Goal: Navigation & Orientation: Find specific page/section

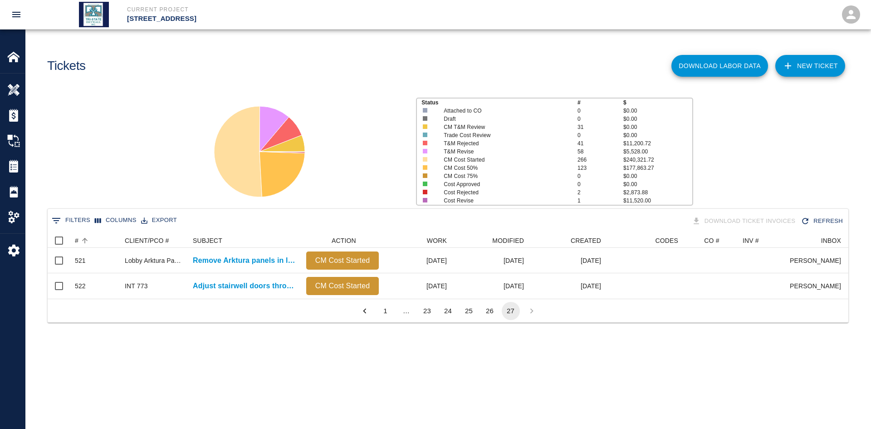
scroll to position [65, 794]
click at [455, 319] on button "24" at bounding box center [448, 311] width 18 height 18
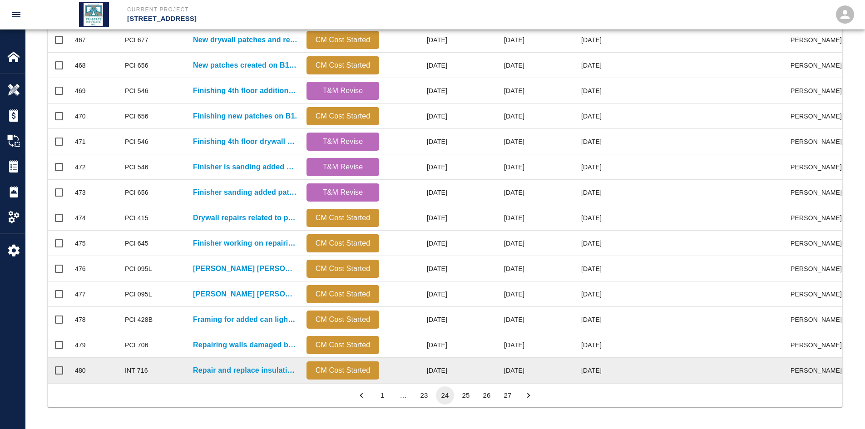
scroll to position [380, 0]
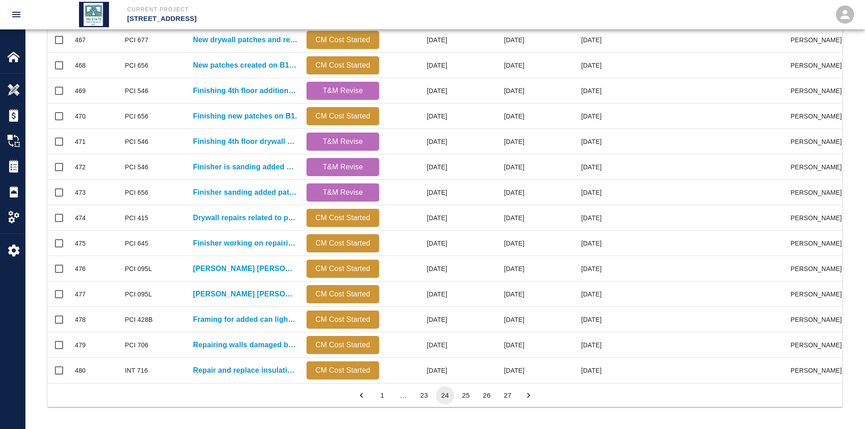
click at [469, 398] on button "25" at bounding box center [466, 395] width 18 height 18
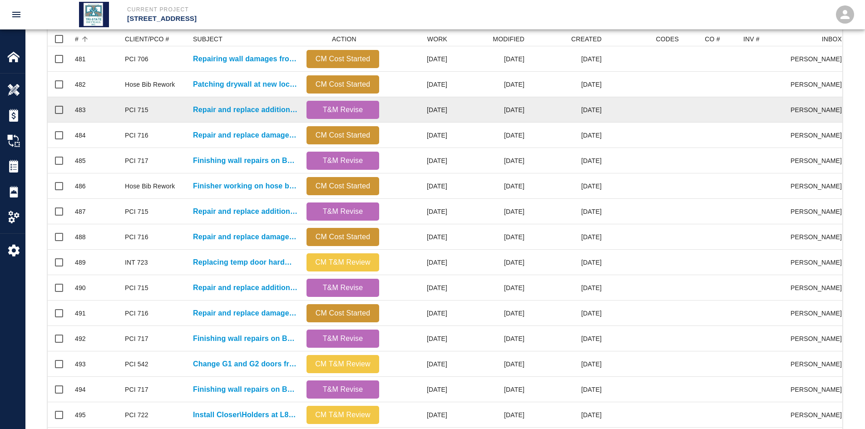
scroll to position [62, 0]
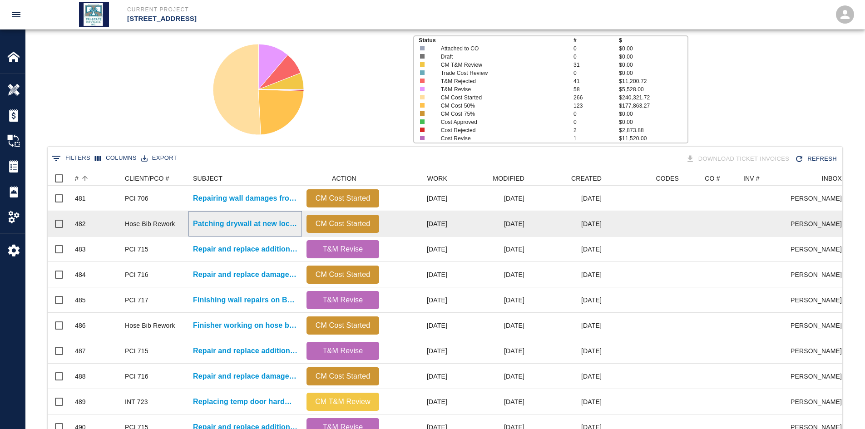
click at [213, 222] on p "Patching drywall at new locations reopened to adjust hose bibs..." at bounding box center [245, 223] width 104 height 11
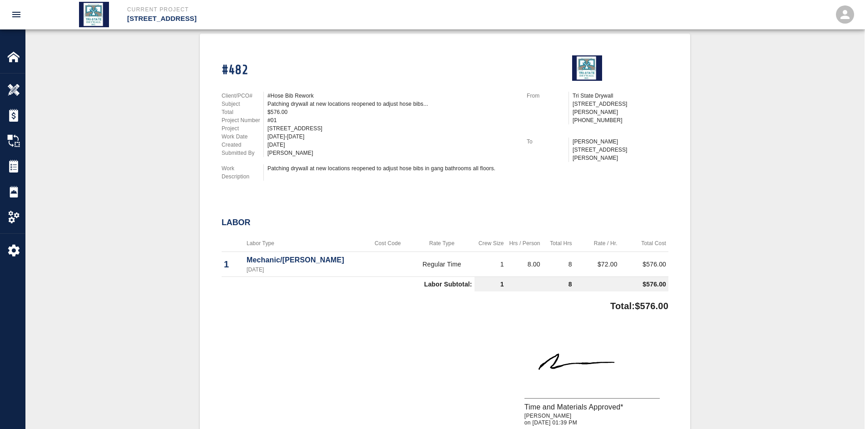
scroll to position [182, 0]
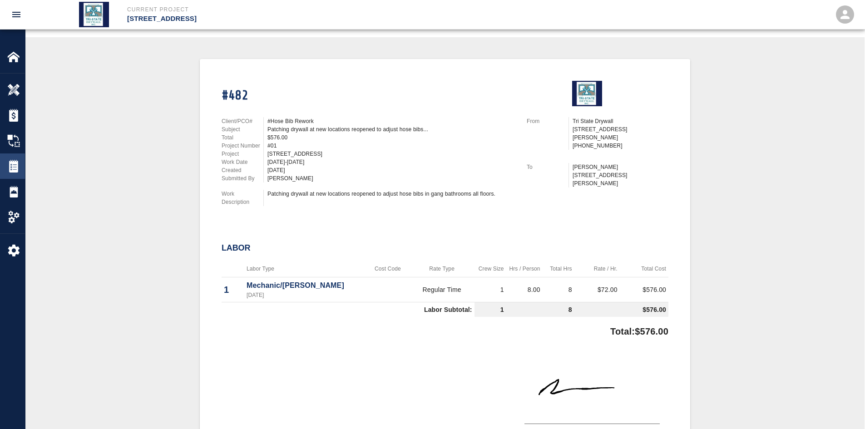
click at [8, 158] on div "Tickets" at bounding box center [12, 165] width 25 height 25
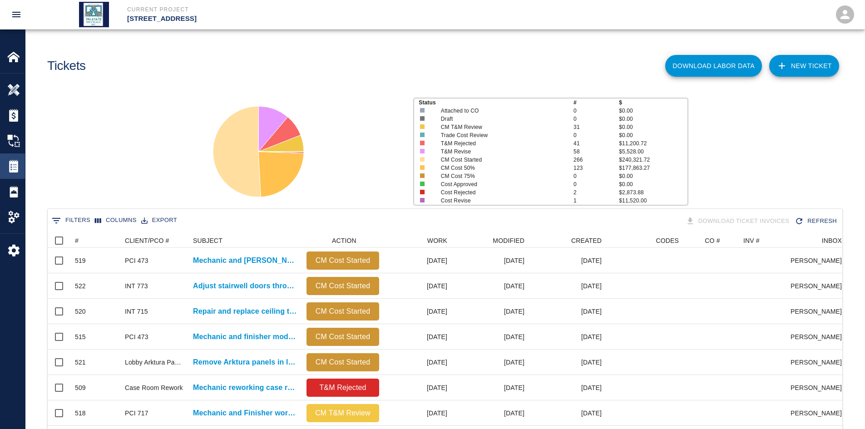
scroll to position [523, 787]
drag, startPoint x: 84, startPoint y: 238, endPoint x: 91, endPoint y: 241, distance: 8.2
click at [84, 238] on icon "Sort" at bounding box center [85, 240] width 8 height 8
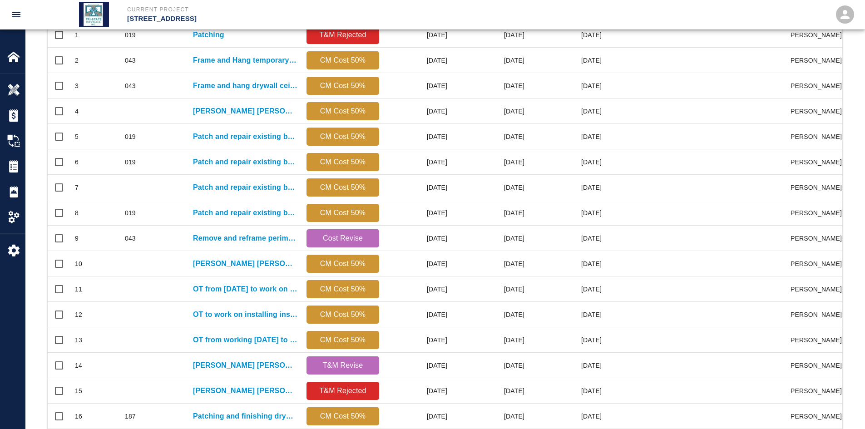
scroll to position [380, 0]
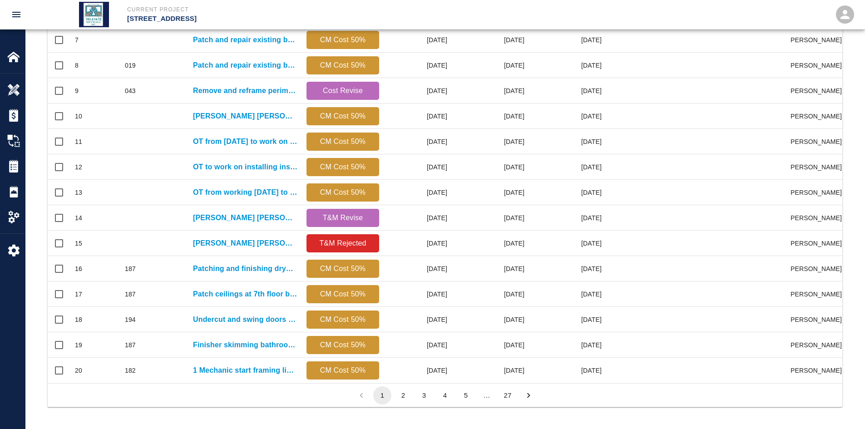
click at [511, 393] on button "27" at bounding box center [507, 395] width 18 height 18
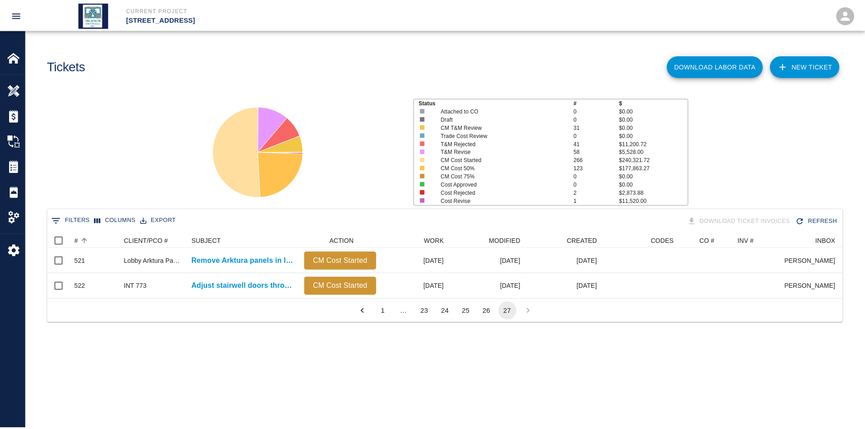
scroll to position [7, 7]
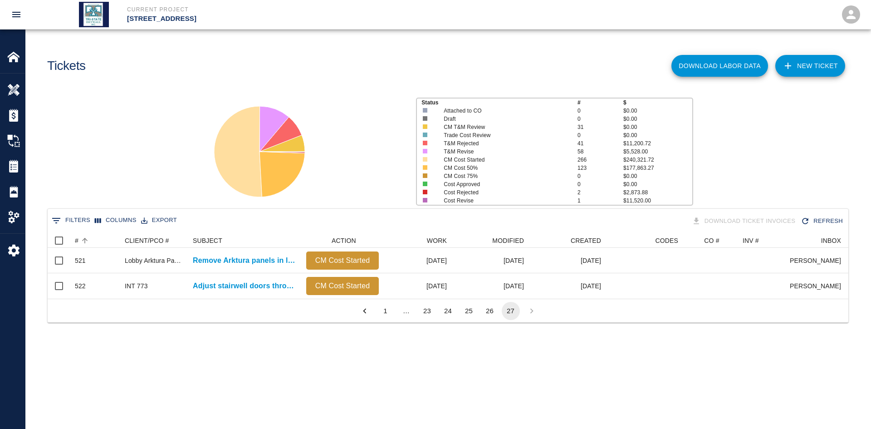
click at [465, 320] on button "25" at bounding box center [469, 311] width 18 height 18
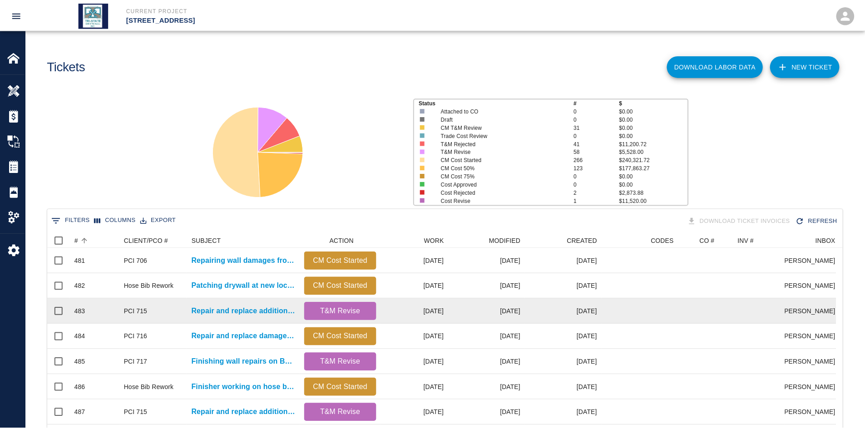
scroll to position [523, 787]
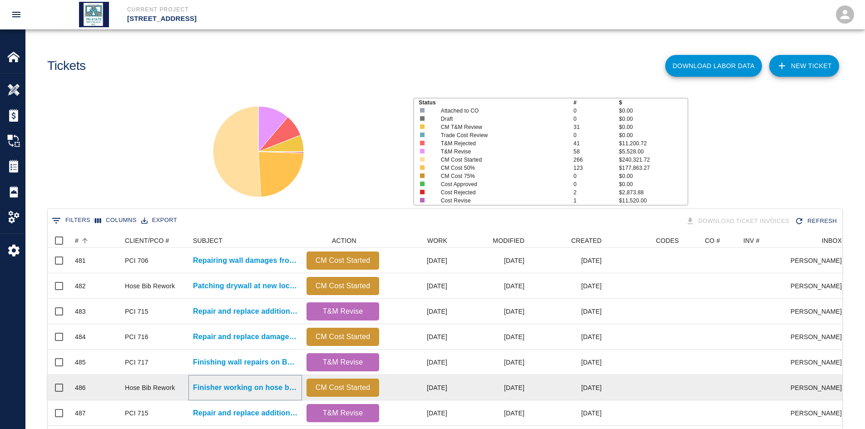
click at [249, 392] on p "Finisher working on hose bib rework patches all floors." at bounding box center [245, 387] width 104 height 11
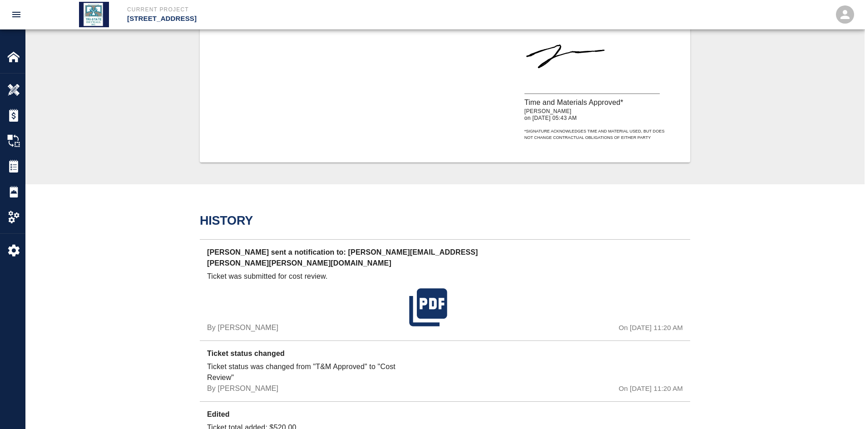
scroll to position [545, 0]
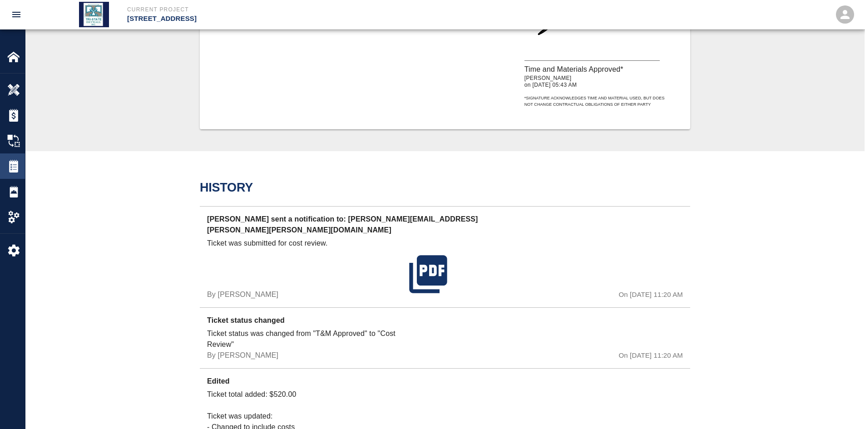
click at [18, 162] on img at bounding box center [13, 166] width 13 height 13
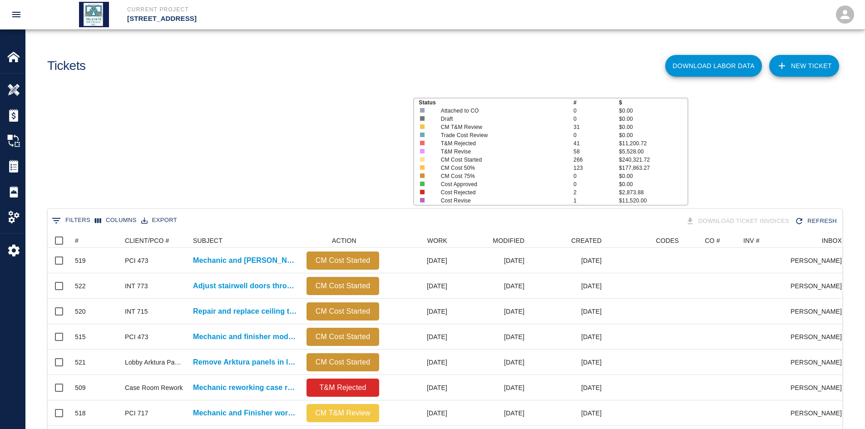
scroll to position [523, 787]
click at [85, 237] on icon "Sort" at bounding box center [85, 240] width 8 height 8
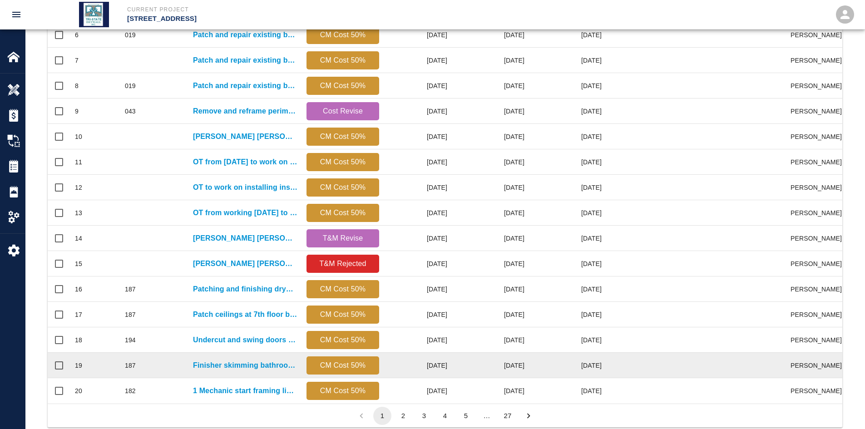
scroll to position [380, 0]
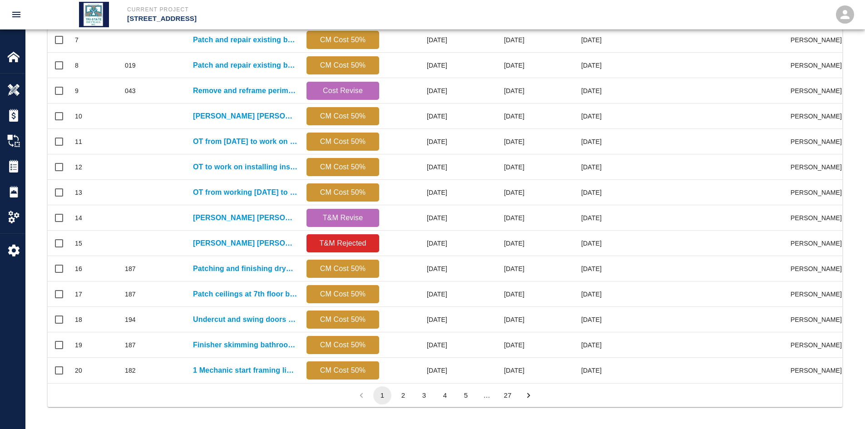
click at [504, 393] on button "27" at bounding box center [507, 395] width 18 height 18
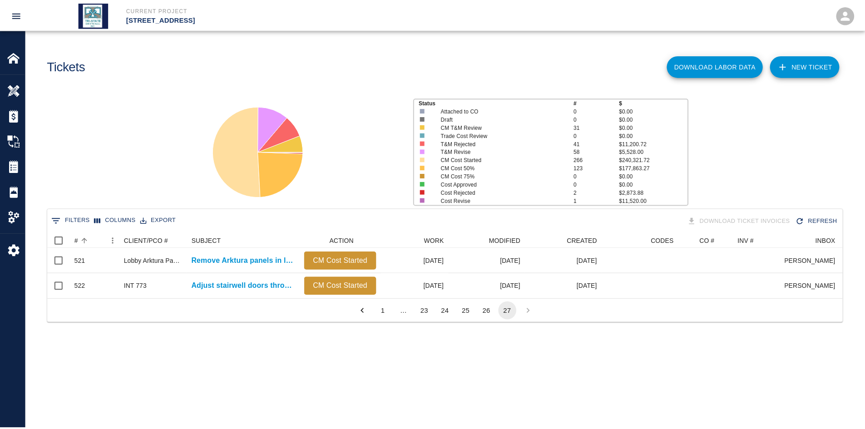
scroll to position [7, 7]
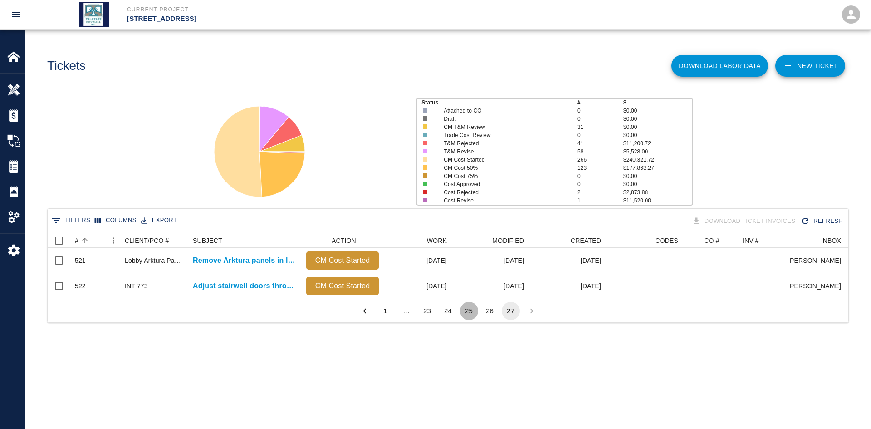
click at [465, 320] on button "25" at bounding box center [469, 311] width 18 height 18
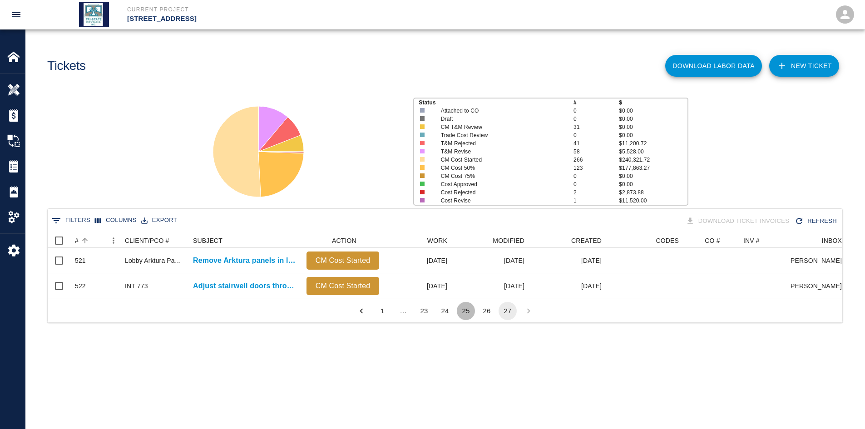
scroll to position [523, 787]
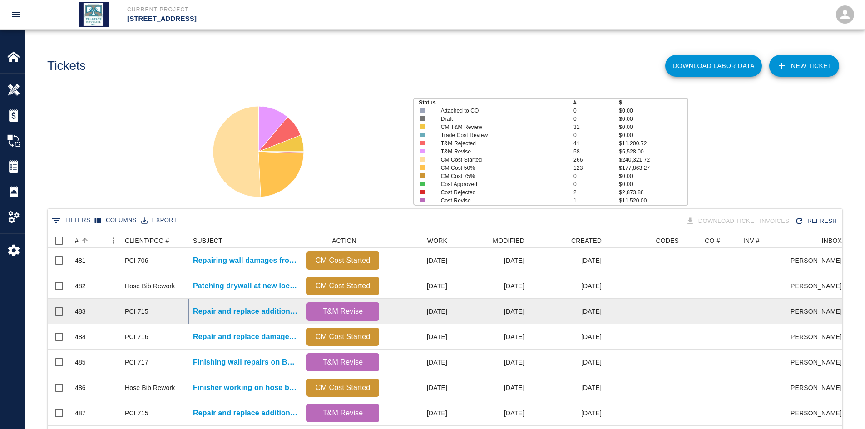
click at [261, 314] on p "Repair and replace additional ceiling tiles damaged by ongoing work." at bounding box center [245, 311] width 104 height 11
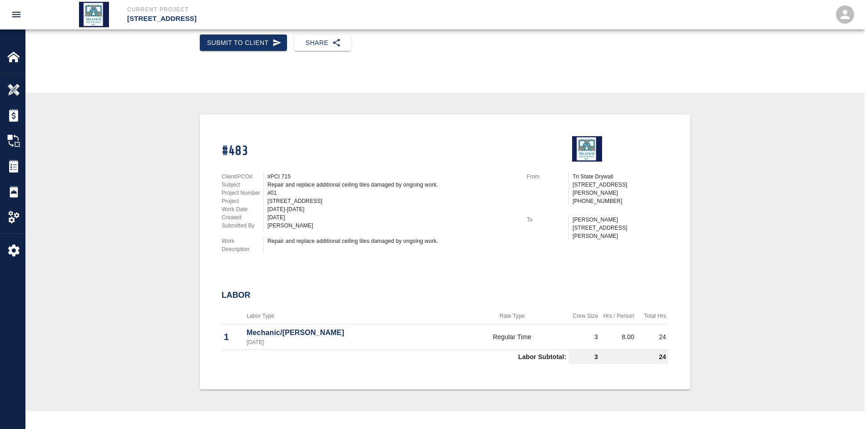
scroll to position [136, 0]
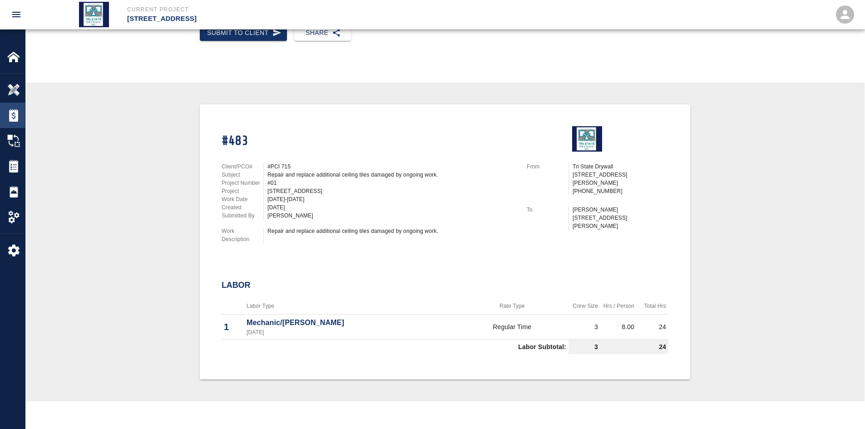
click at [17, 118] on img at bounding box center [13, 115] width 13 height 13
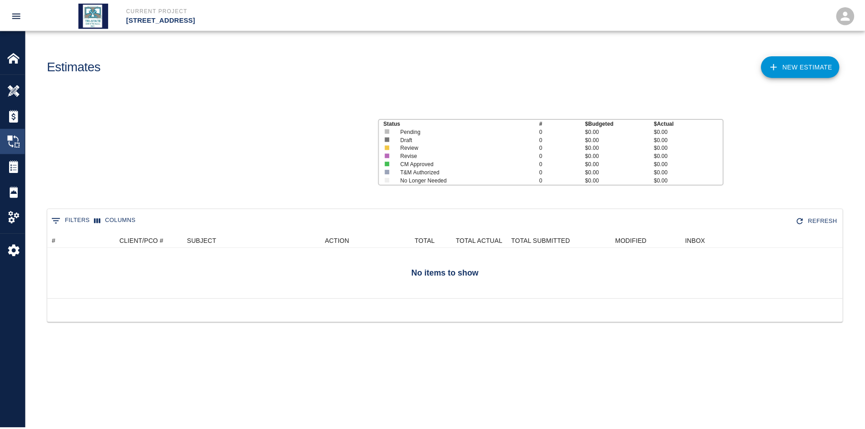
scroll to position [59, 794]
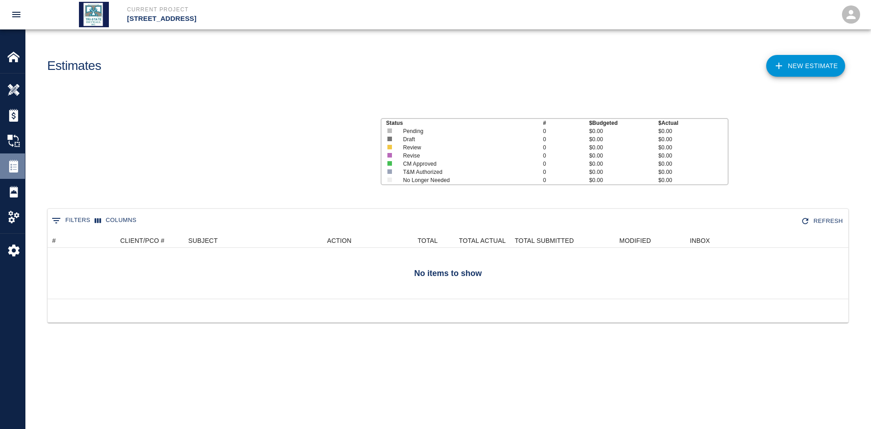
click at [19, 159] on div "Tickets" at bounding box center [12, 165] width 25 height 25
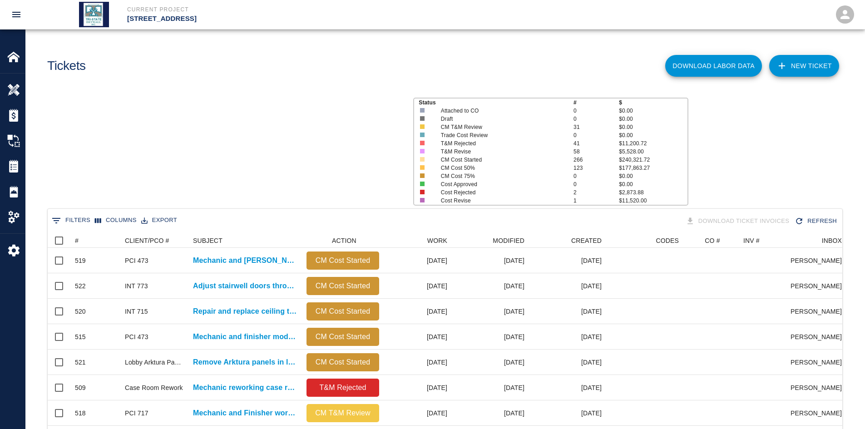
scroll to position [523, 787]
click at [78, 234] on div "#" at bounding box center [91, 240] width 32 height 15
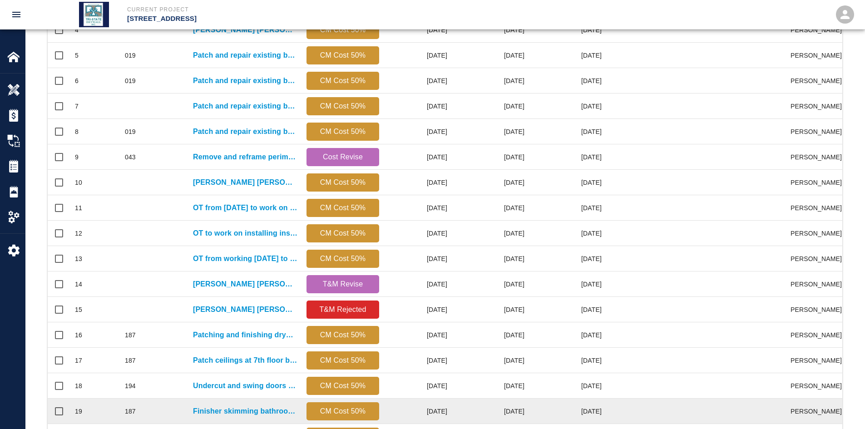
scroll to position [380, 0]
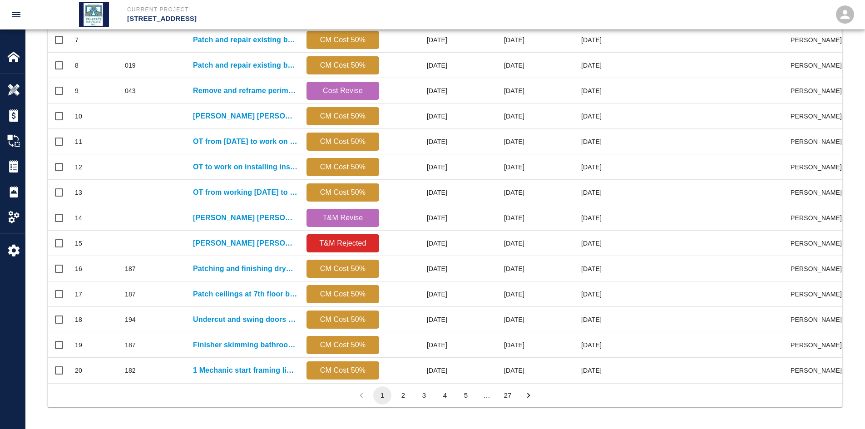
click at [511, 391] on button "27" at bounding box center [507, 395] width 18 height 18
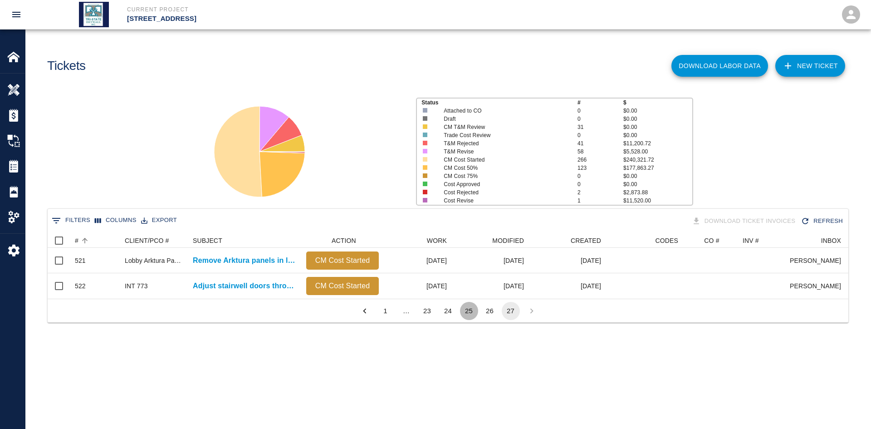
click at [469, 320] on button "25" at bounding box center [469, 311] width 18 height 18
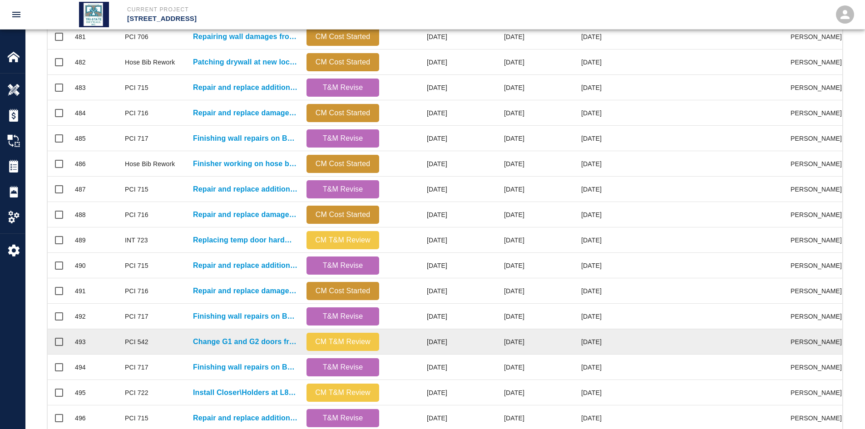
scroll to position [227, 0]
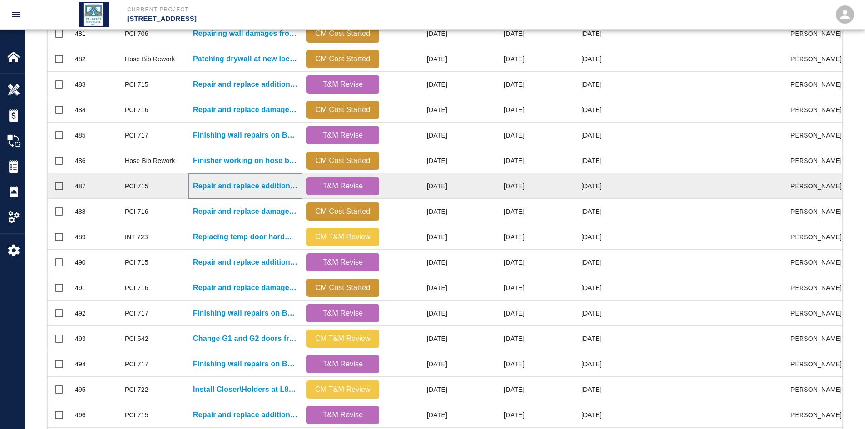
click at [235, 188] on p "Repair and replace additional ceiling tiles damaged by ongoing work." at bounding box center [245, 186] width 104 height 11
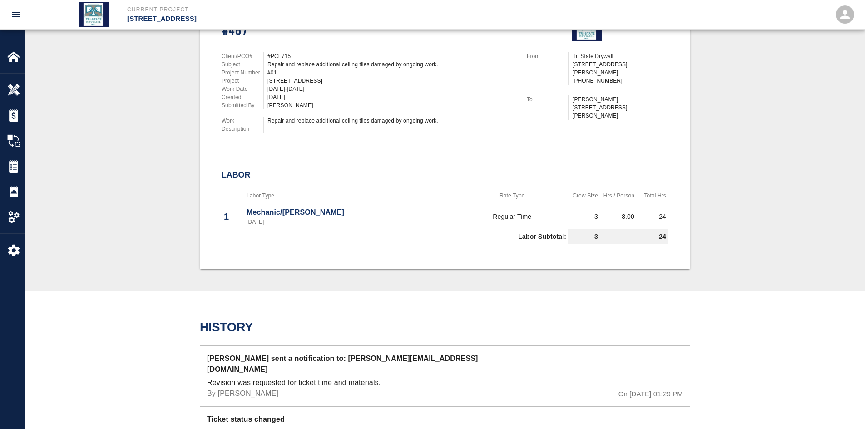
scroll to position [227, 0]
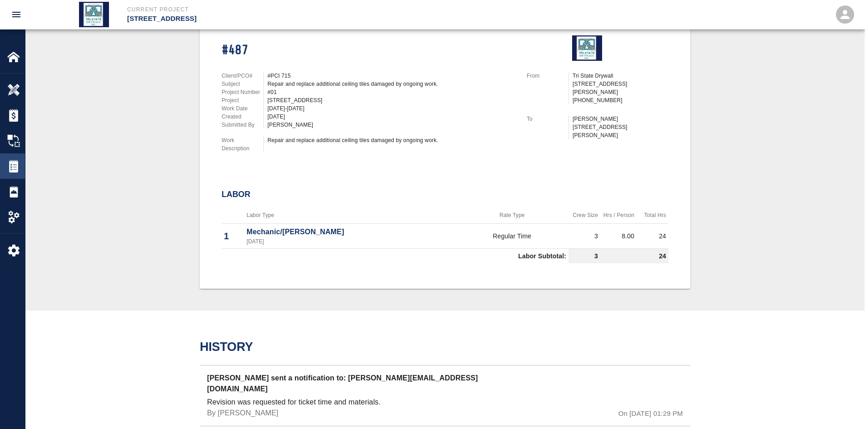
click at [12, 175] on div "Tickets" at bounding box center [12, 165] width 25 height 25
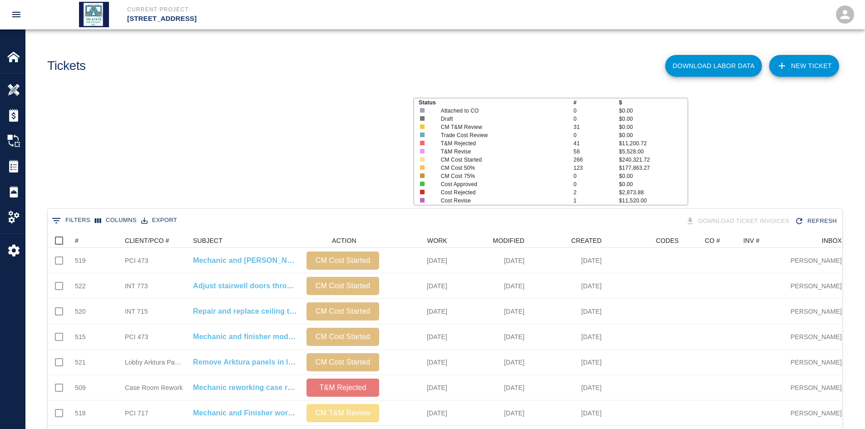
scroll to position [523, 787]
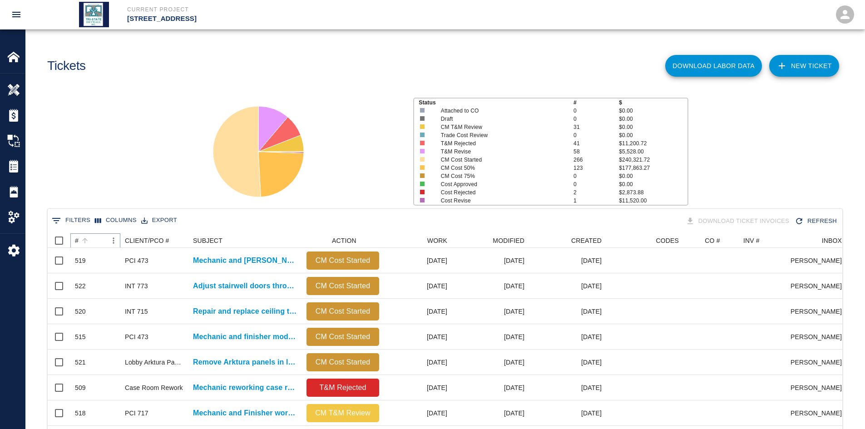
click at [85, 238] on icon "Sort" at bounding box center [84, 240] width 5 height 5
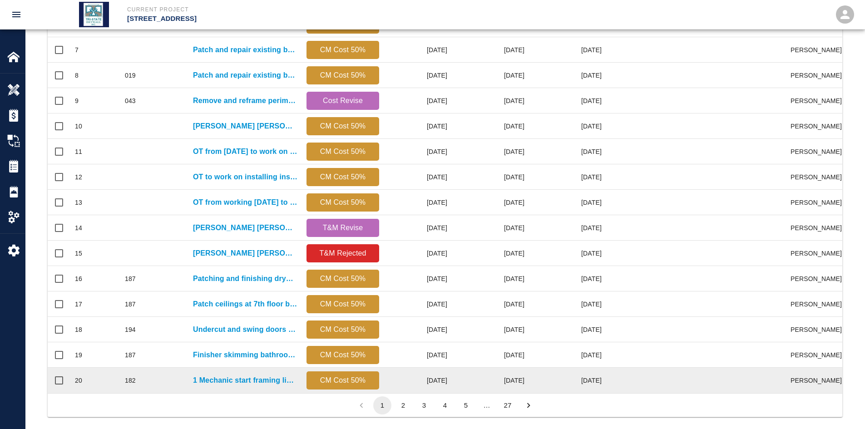
scroll to position [380, 0]
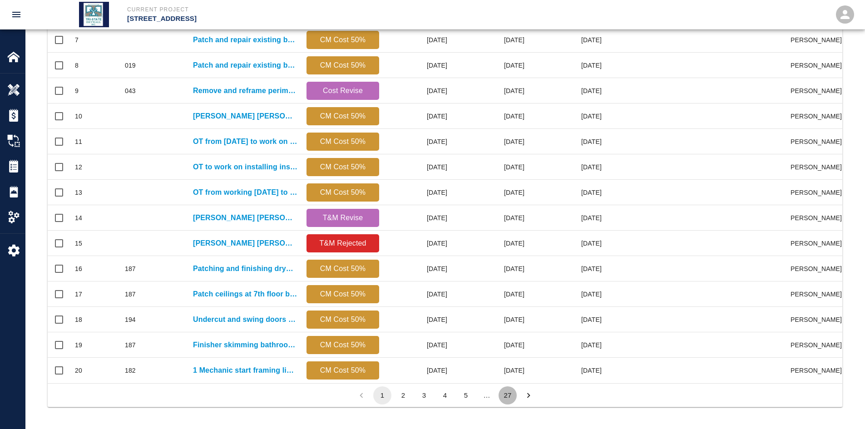
click at [506, 393] on button "27" at bounding box center [507, 395] width 18 height 18
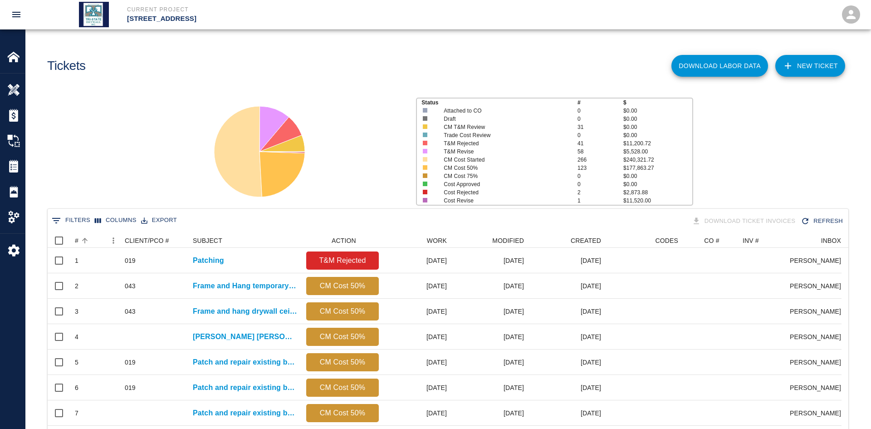
scroll to position [0, 0]
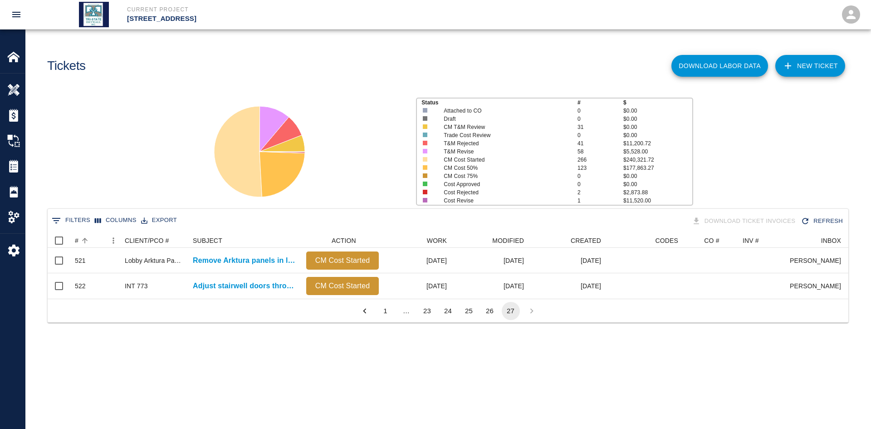
click at [467, 320] on button "25" at bounding box center [469, 311] width 18 height 18
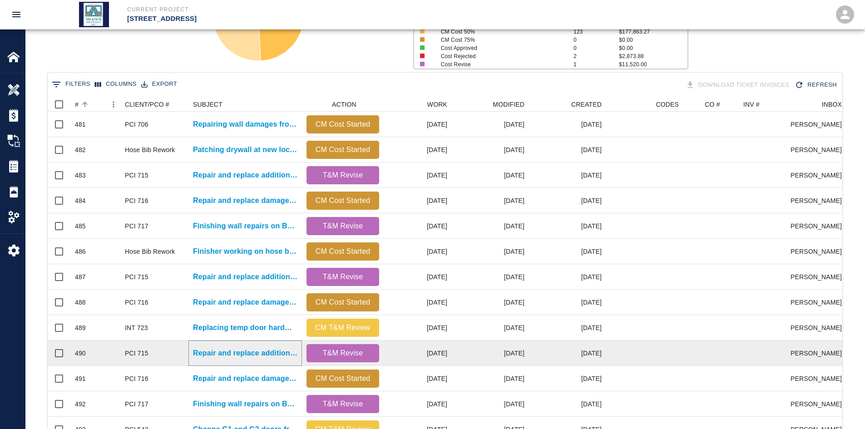
click at [251, 355] on p "Repair and replace additional ceiling tiles damaged by ongoing work." at bounding box center [245, 353] width 104 height 11
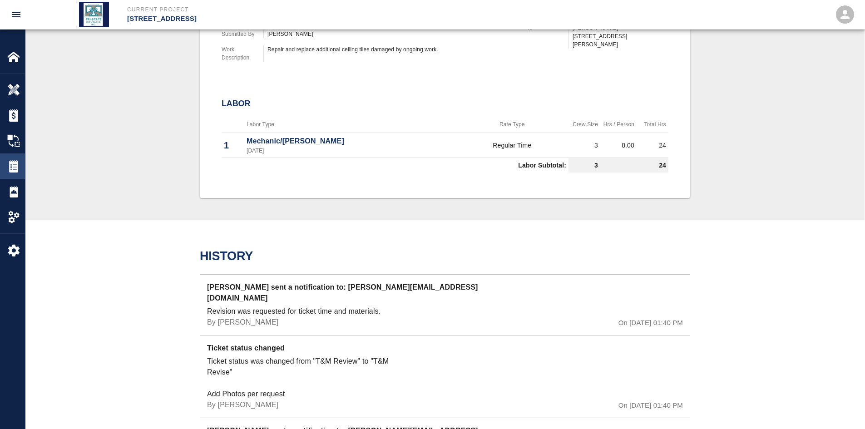
click at [21, 172] on div "Tickets" at bounding box center [12, 165] width 25 height 25
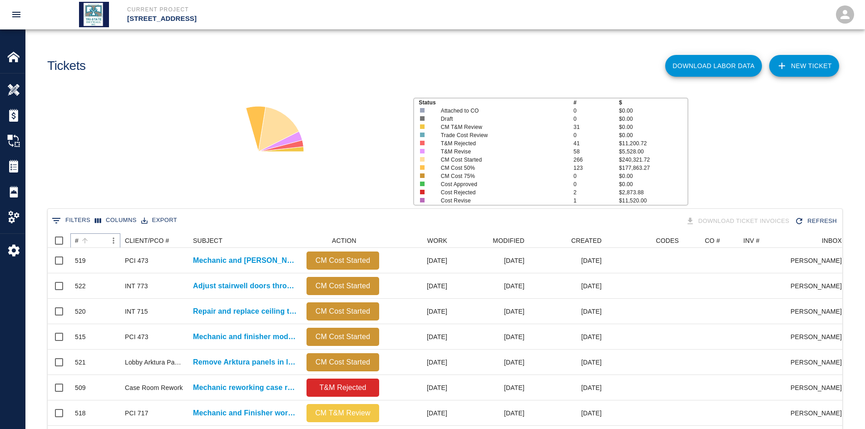
click at [83, 238] on icon "Sort" at bounding box center [85, 240] width 8 height 8
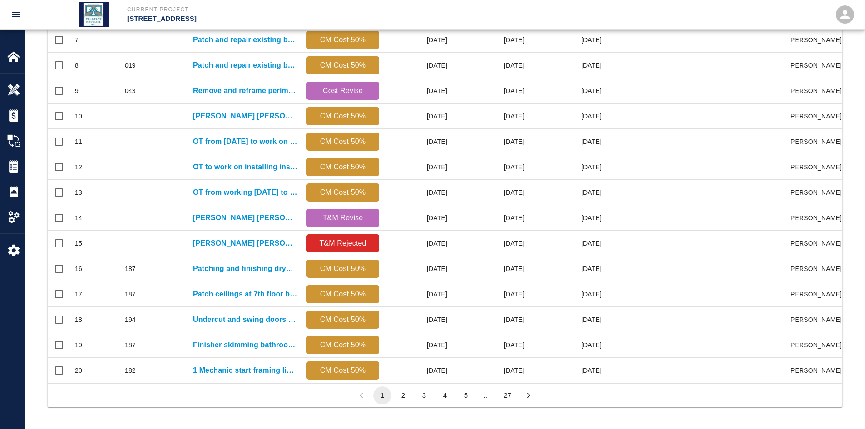
click at [512, 394] on button "27" at bounding box center [507, 395] width 18 height 18
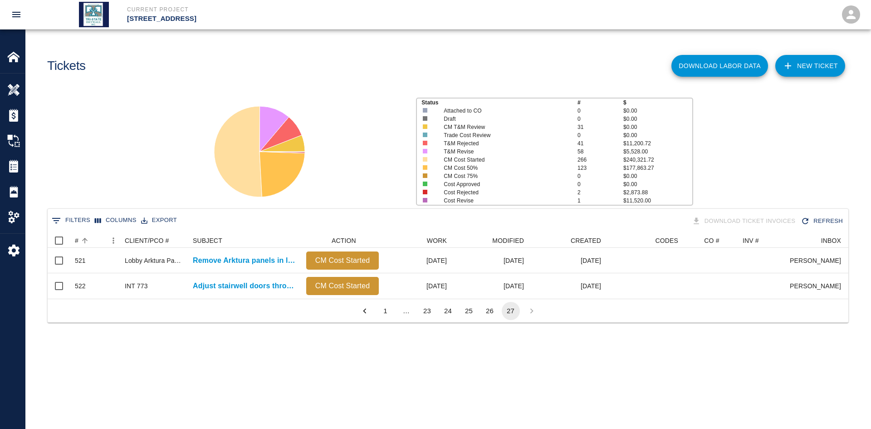
click at [463, 318] on button "25" at bounding box center [469, 311] width 18 height 18
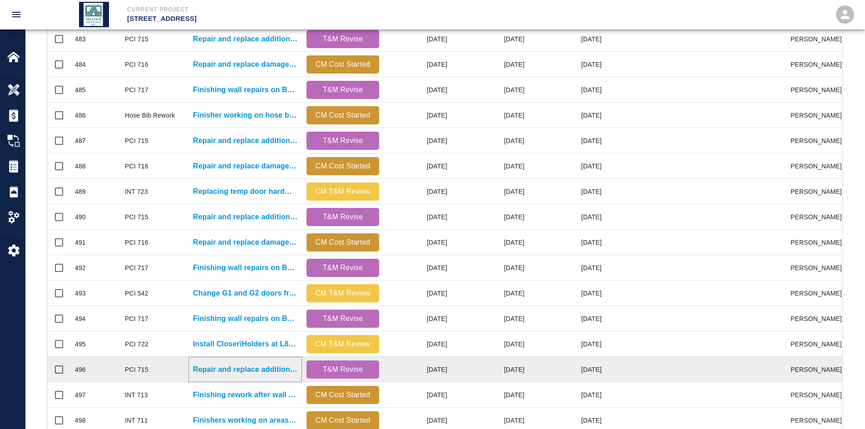
click at [250, 371] on p "Repair and replace additional ceiling tiles damaged by ongoing work." at bounding box center [245, 369] width 104 height 11
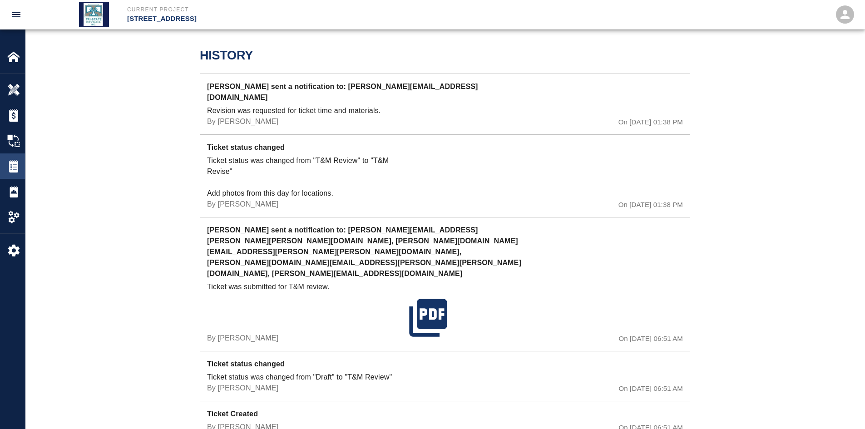
click at [17, 166] on img at bounding box center [13, 166] width 13 height 13
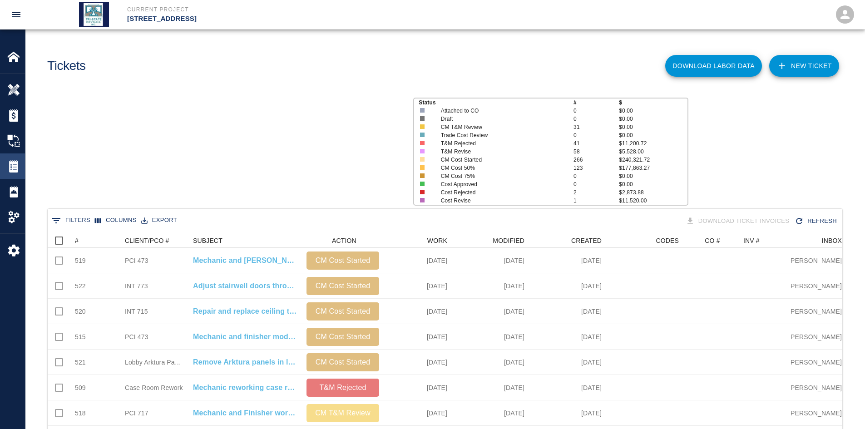
scroll to position [523, 787]
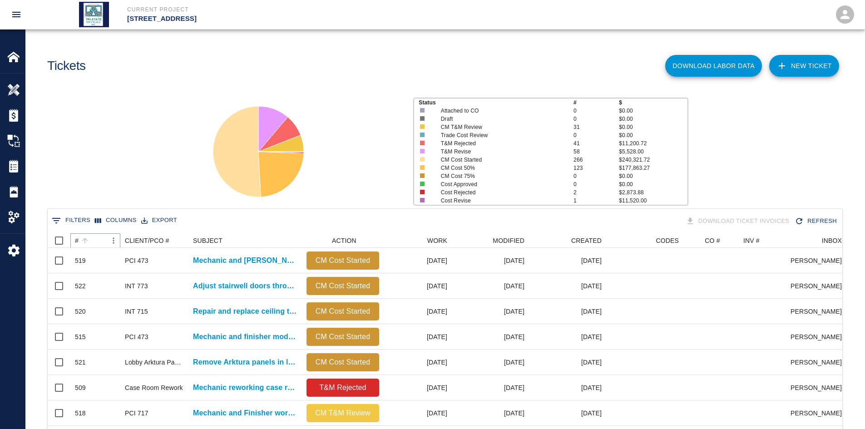
click at [82, 236] on icon "Sort" at bounding box center [85, 240] width 8 height 8
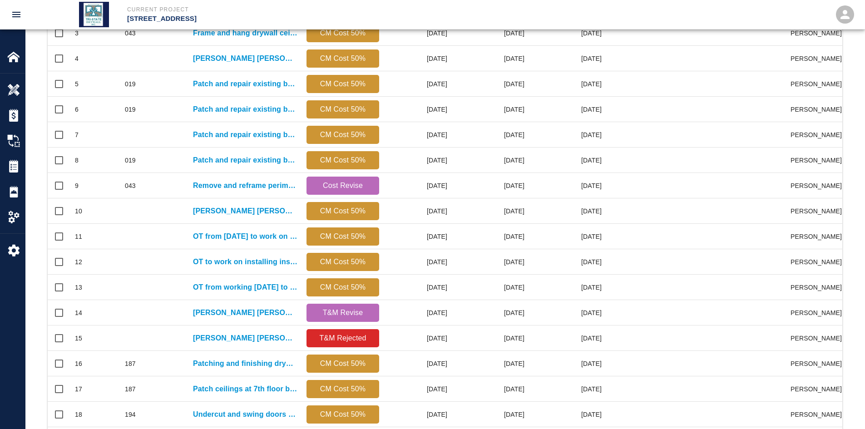
scroll to position [380, 0]
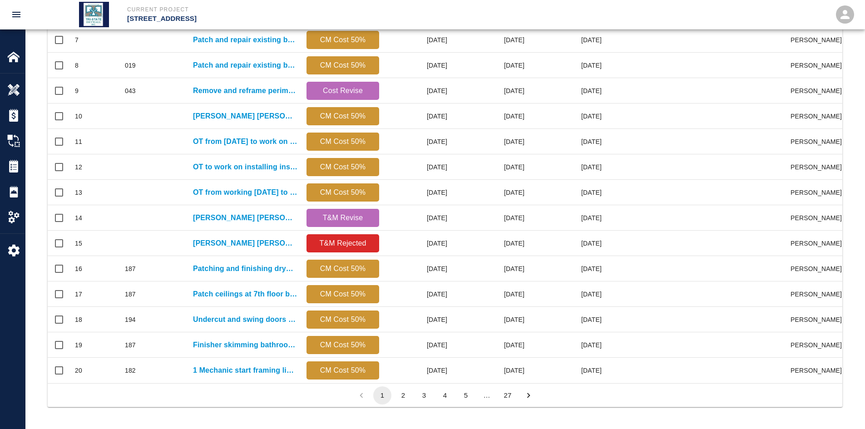
click at [513, 394] on button "27" at bounding box center [507, 395] width 18 height 18
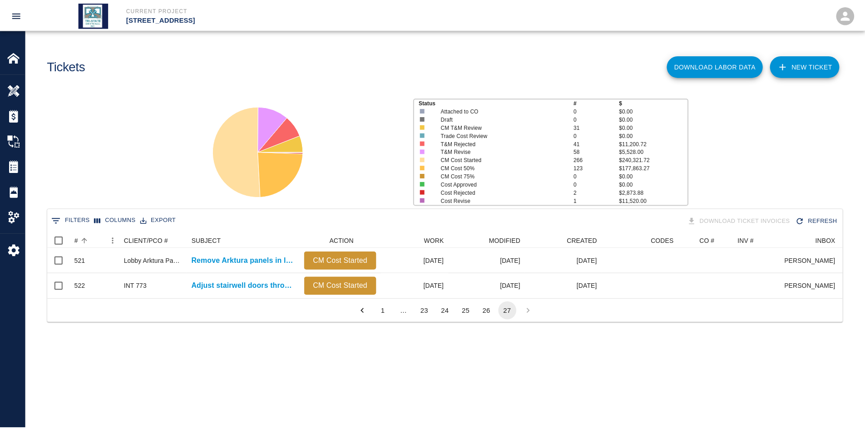
scroll to position [7, 7]
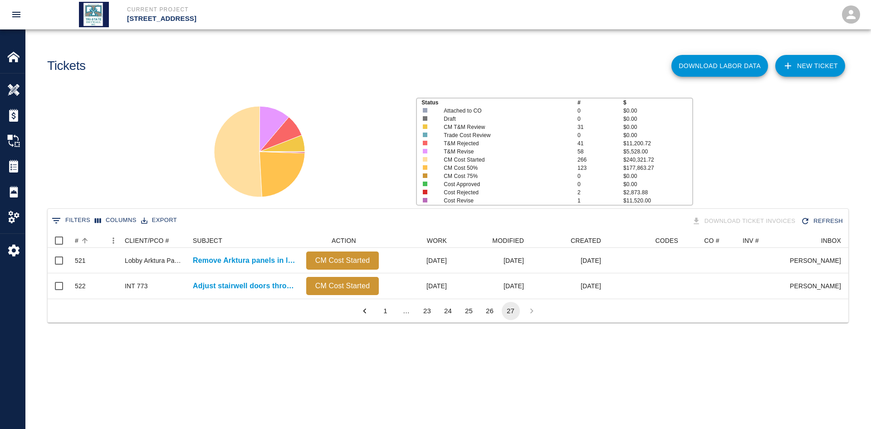
drag, startPoint x: 138, startPoint y: 37, endPoint x: 154, endPoint y: 65, distance: 32.3
click at [153, 65] on div "Tickets Download Labor Data NEW TICKET" at bounding box center [448, 55] width 846 height 51
drag, startPoint x: 154, startPoint y: 30, endPoint x: 157, endPoint y: 37, distance: 7.2
click at [157, 37] on div "Tickets Download Labor Data NEW TICKET" at bounding box center [448, 55] width 846 height 51
drag, startPoint x: 25, startPoint y: 30, endPoint x: 93, endPoint y: 67, distance: 76.8
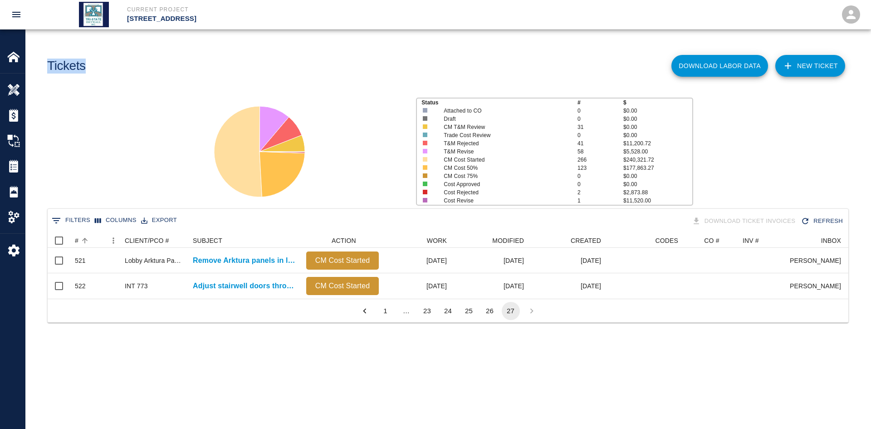
click at [93, 67] on div "Tickets Download Labor Data NEW TICKET" at bounding box center [448, 55] width 846 height 51
click at [93, 67] on div "Tickets" at bounding box center [242, 62] width 405 height 37
click at [85, 66] on h1 "Tickets" at bounding box center [66, 66] width 39 height 15
click at [62, 68] on h1 "Tickets" at bounding box center [66, 66] width 39 height 15
click at [54, 86] on main "Tickets Download Labor Data NEW TICKET Status # $ Attached to CO 0 $0.00 Draft …" at bounding box center [448, 214] width 846 height 429
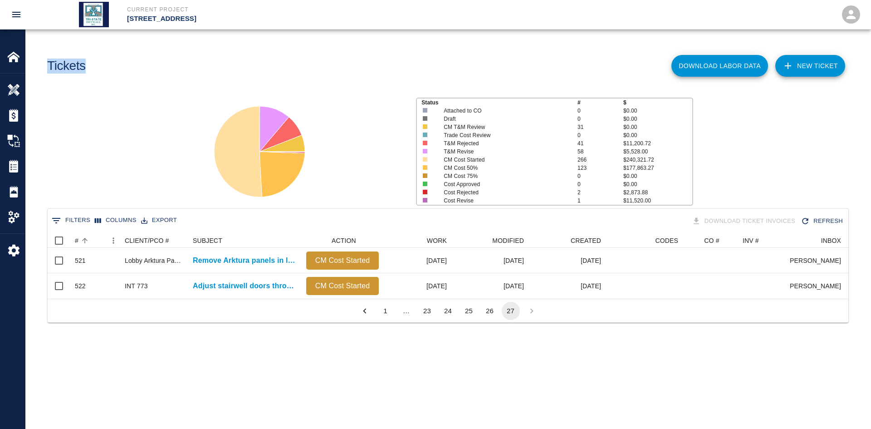
drag, startPoint x: 45, startPoint y: 64, endPoint x: 97, endPoint y: 69, distance: 52.4
click at [97, 69] on div "Tickets" at bounding box center [242, 62] width 405 height 37
drag, startPoint x: 64, startPoint y: 75, endPoint x: 60, endPoint y: 79, distance: 5.5
click at [64, 77] on div "Tickets" at bounding box center [242, 62] width 405 height 37
click at [52, 74] on div "Tickets" at bounding box center [242, 62] width 405 height 37
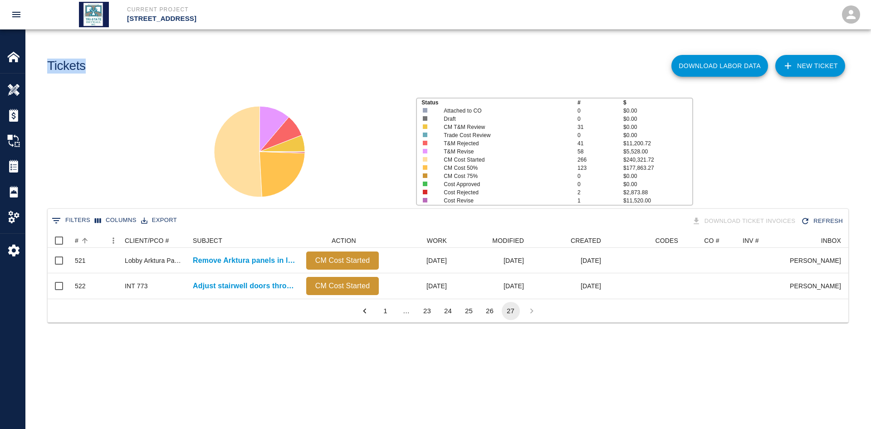
click at [50, 48] on div "Tickets" at bounding box center [242, 62] width 405 height 37
click at [20, 158] on div "Tickets" at bounding box center [12, 165] width 25 height 25
click at [15, 167] on img at bounding box center [13, 166] width 13 height 13
click at [489, 318] on button "26" at bounding box center [490, 311] width 18 height 18
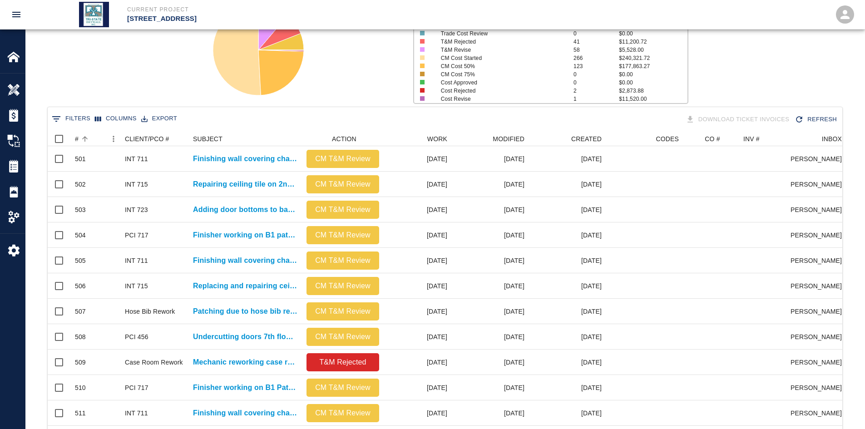
scroll to position [318, 0]
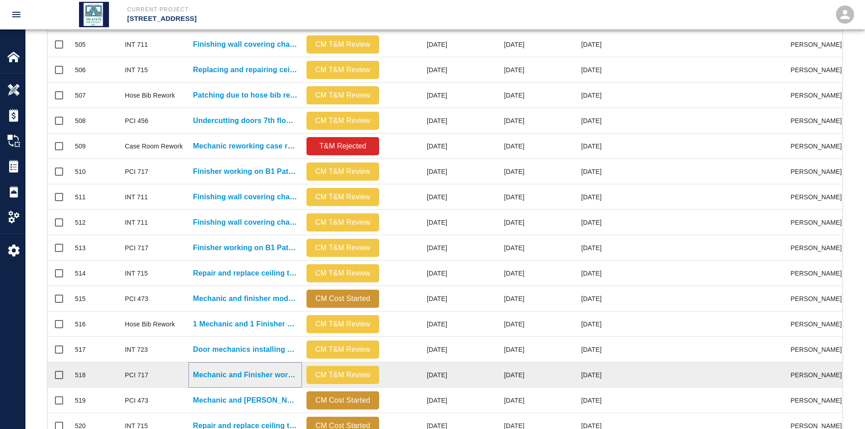
click at [212, 374] on p "Mechanic and Finisher working on B1 Patches" at bounding box center [245, 374] width 104 height 11
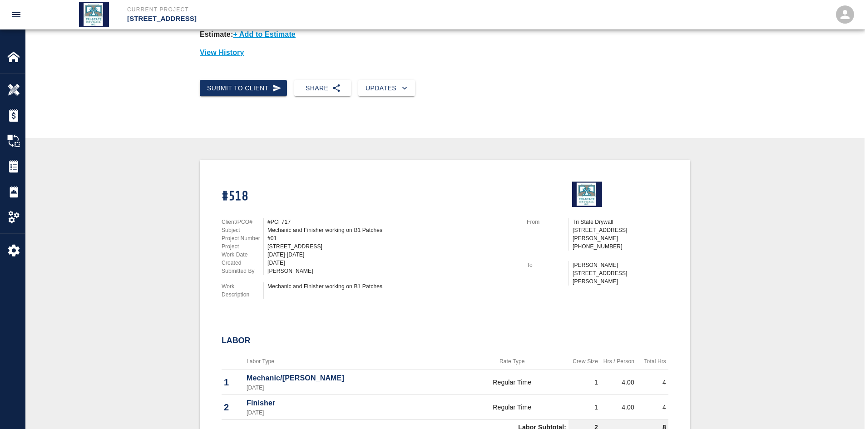
scroll to position [182, 0]
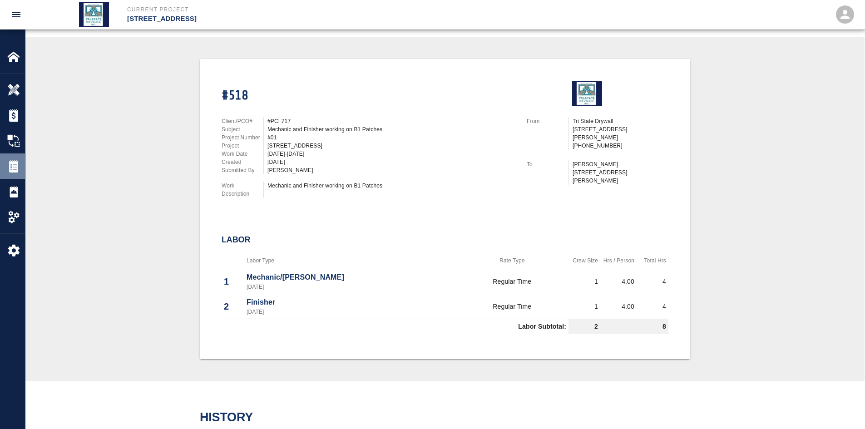
click at [15, 174] on div "Tickets" at bounding box center [12, 165] width 25 height 25
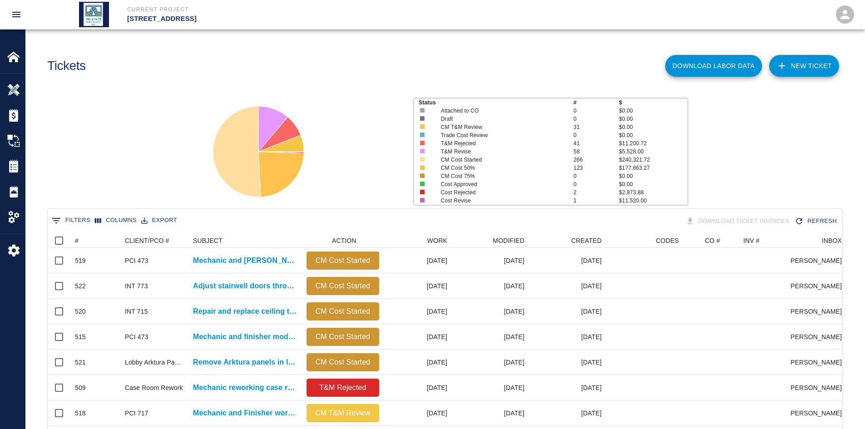
scroll to position [523, 787]
click at [81, 236] on icon "Sort" at bounding box center [85, 240] width 8 height 8
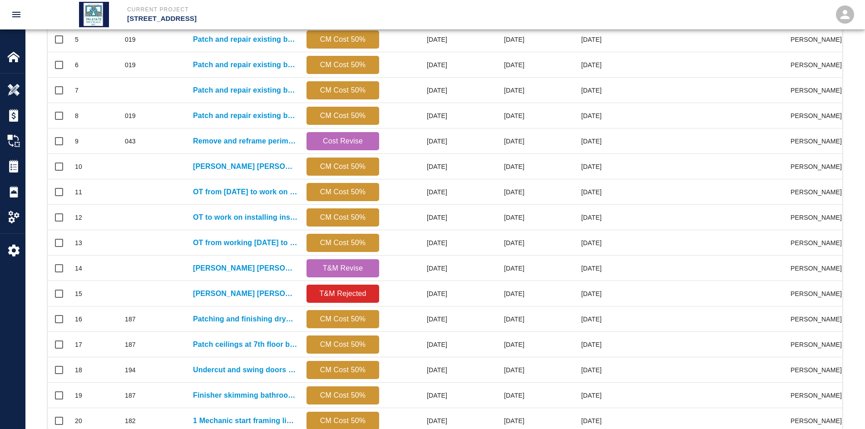
scroll to position [380, 0]
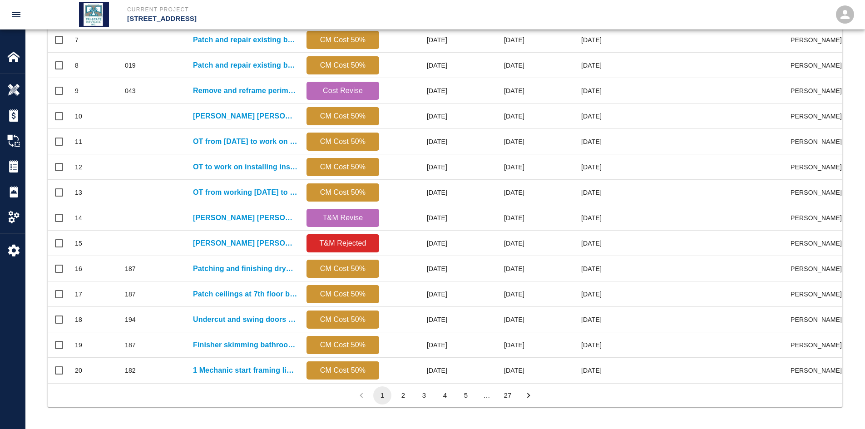
click at [510, 389] on button "27" at bounding box center [507, 395] width 18 height 18
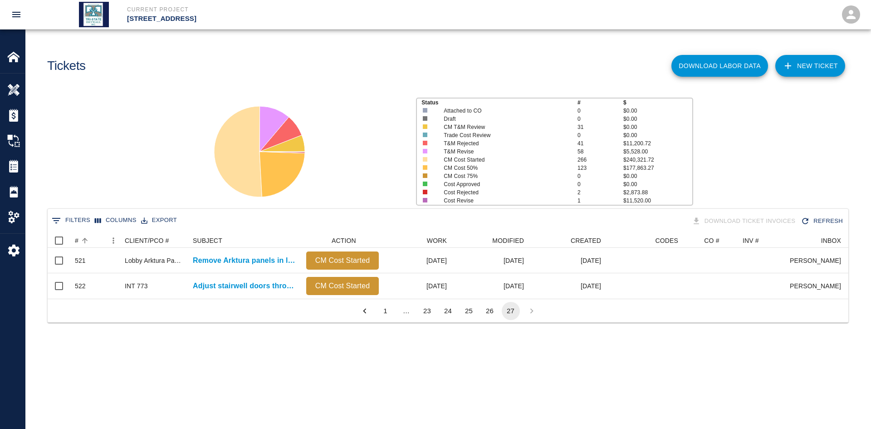
click at [492, 318] on button "26" at bounding box center [490, 311] width 18 height 18
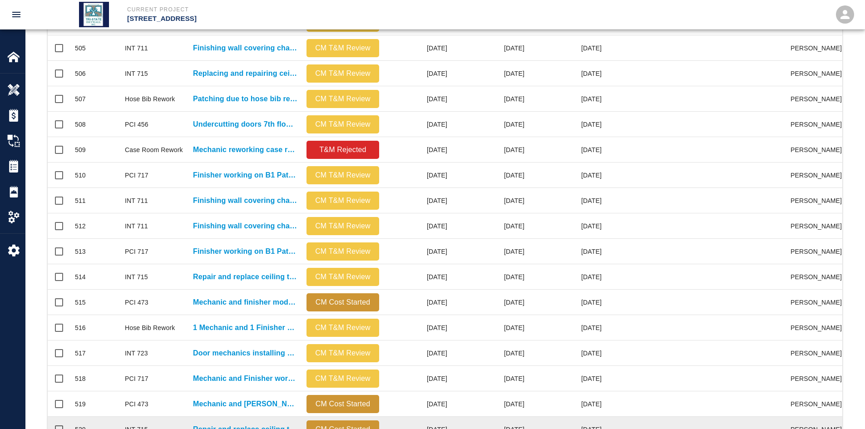
scroll to position [380, 0]
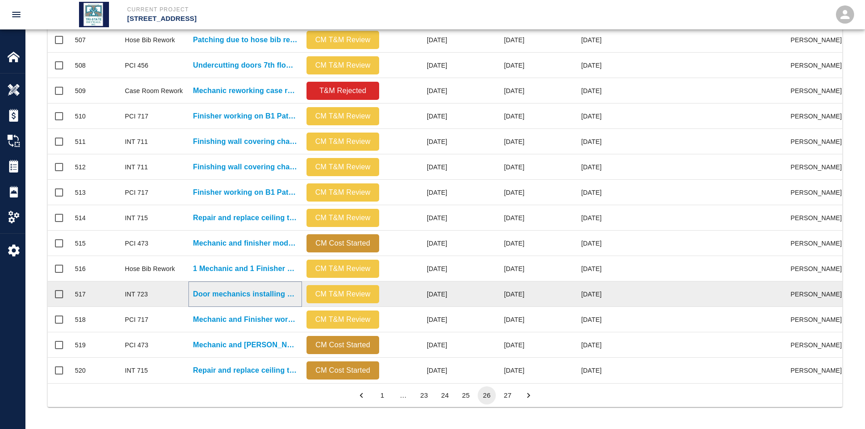
click at [206, 289] on p "Door mechanics installing added door bottoms on bathroom doors 3..." at bounding box center [245, 294] width 104 height 11
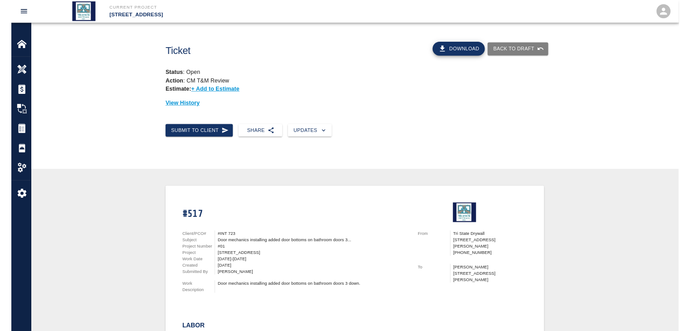
scroll to position [227, 0]
